Goal: Information Seeking & Learning: Learn about a topic

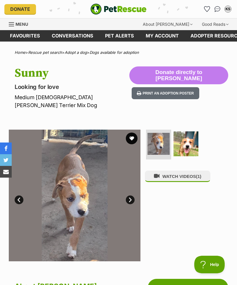
click at [140, 9] on img "PetRescue" at bounding box center [119, 9] width 56 height 11
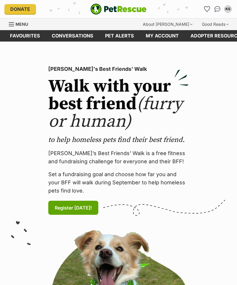
click at [29, 35] on link "Favourites" at bounding box center [25, 35] width 42 height 11
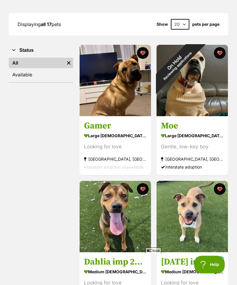
scroll to position [76, 0]
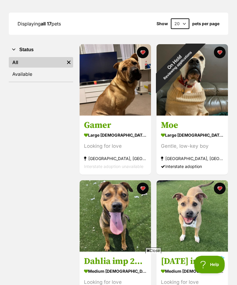
click at [195, 83] on div "On Hold Reviewing applications" at bounding box center [176, 63] width 39 height 39
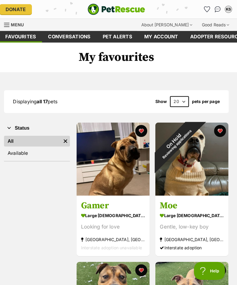
scroll to position [0, 0]
click at [16, 23] on span "Menu" at bounding box center [22, 24] width 13 height 5
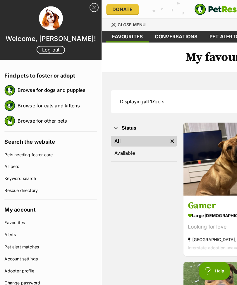
click at [35, 89] on link "Browse for dogs and puppies" at bounding box center [56, 88] width 78 height 12
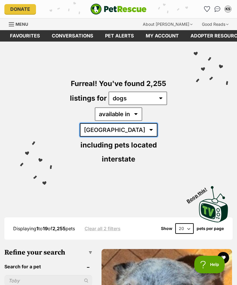
click at [158, 123] on select "Australia ACT NSW NT QLD SA TAS VIC WA" at bounding box center [119, 129] width 78 height 13
select select "NSW"
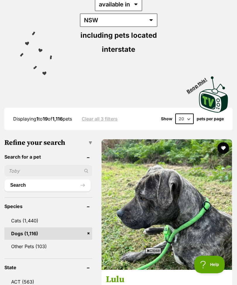
click at [189, 114] on select "20 40 60" at bounding box center [184, 119] width 18 height 11
select select "60"
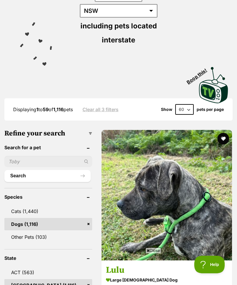
scroll to position [136, 0]
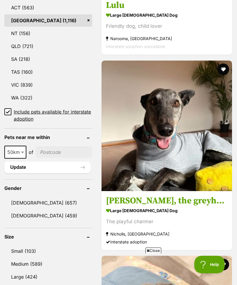
click at [6, 108] on input "Include pets available for interstate adoption" at bounding box center [7, 111] width 7 height 7
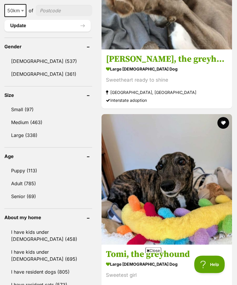
scroll to position [514, 0]
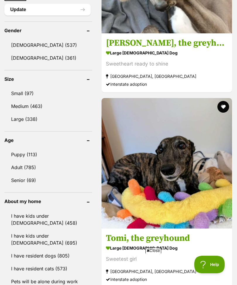
click at [19, 100] on link "Medium (463)" at bounding box center [48, 106] width 88 height 12
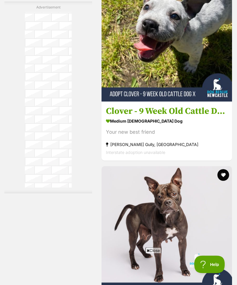
scroll to position [2497, 0]
click at [145, 117] on h3 "Clover - 9 Week Old Cattle Dog X" at bounding box center [167, 111] width 122 height 11
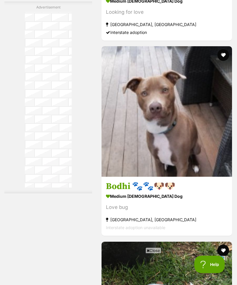
scroll to position [3464, 0]
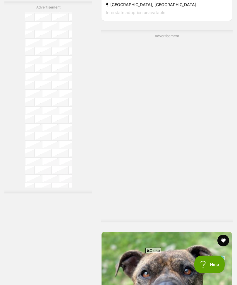
scroll to position [4070, 0]
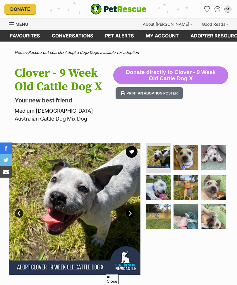
click at [192, 175] on img at bounding box center [186, 187] width 25 height 25
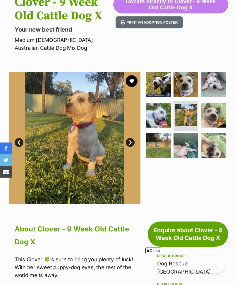
click at [217, 117] on img at bounding box center [213, 115] width 25 height 25
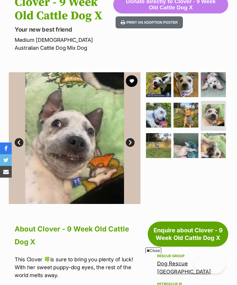
click at [212, 147] on img at bounding box center [213, 145] width 25 height 25
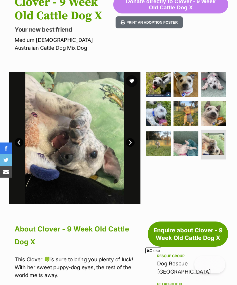
click at [159, 115] on img at bounding box center [158, 113] width 25 height 25
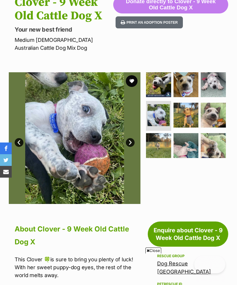
click at [158, 114] on img at bounding box center [159, 115] width 22 height 22
click at [218, 83] on img at bounding box center [213, 84] width 25 height 25
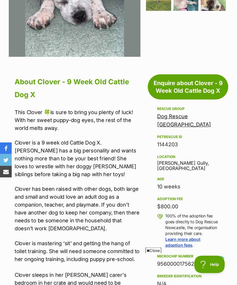
scroll to position [211, 0]
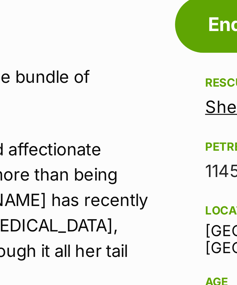
click at [45, 139] on section "Available 1 of 1 images Next Prev 1" at bounding box center [118, 69] width 237 height 141
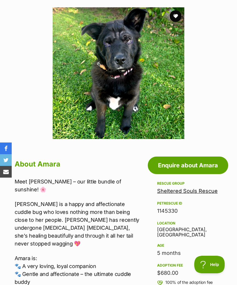
click at [178, 22] on button "favourite" at bounding box center [176, 16] width 12 height 12
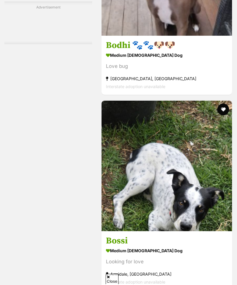
scroll to position [3556, 0]
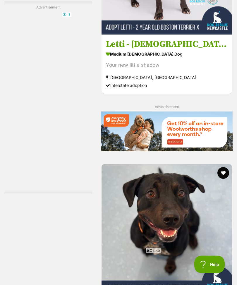
scroll to position [2759, 0]
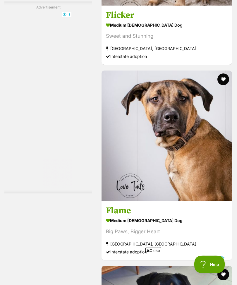
scroll to position [12586, 0]
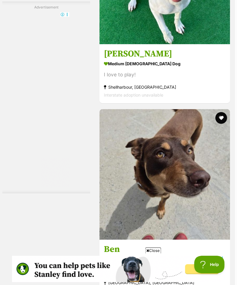
scroll to position [7168, 2]
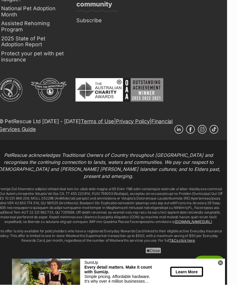
scroll to position [14023, 10]
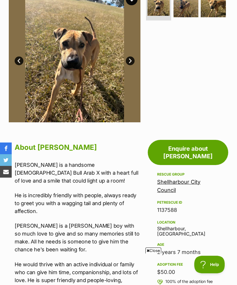
scroll to position [20, 0]
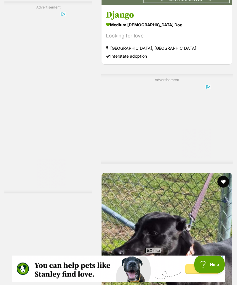
scroll to position [11843, 0]
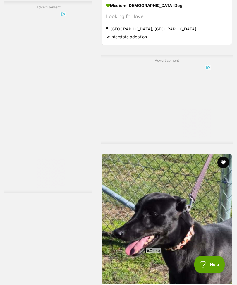
scroll to position [0, 0]
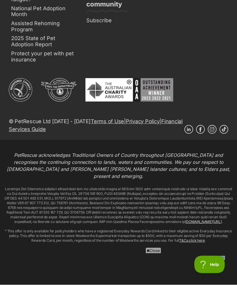
scroll to position [13636, 0]
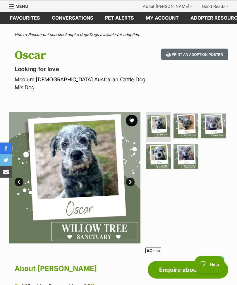
click at [129, 178] on link "Next" at bounding box center [130, 182] width 9 height 9
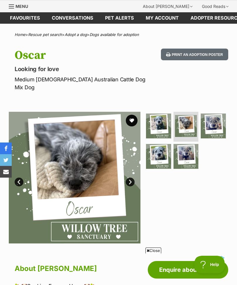
click at [132, 178] on link "Next" at bounding box center [130, 182] width 9 height 9
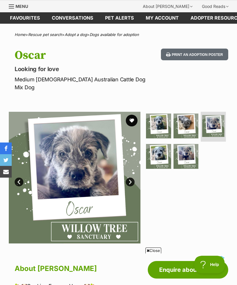
click at [129, 178] on link "Next" at bounding box center [130, 182] width 9 height 9
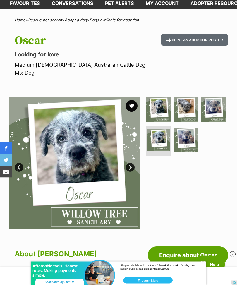
scroll to position [33, 0]
click at [135, 100] on button "favourite" at bounding box center [132, 106] width 12 height 12
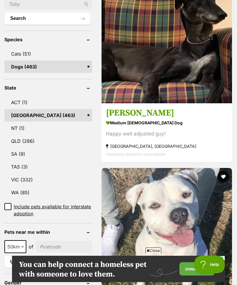
scroll to position [289, 0]
